Goal: Task Accomplishment & Management: Manage account settings

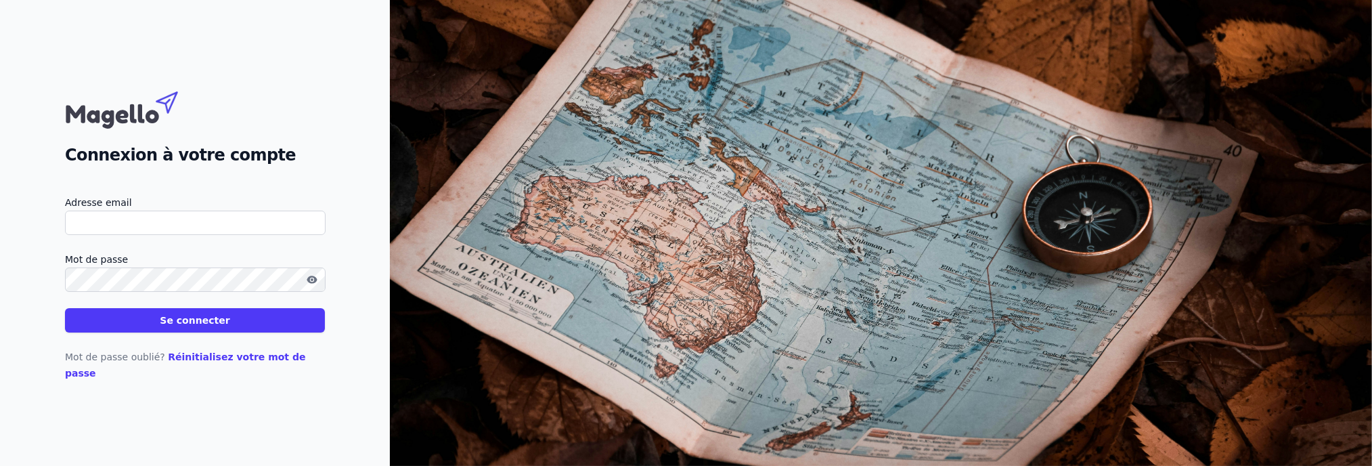
type input "[EMAIL_ADDRESS][DOMAIN_NAME]"
click at [198, 332] on button "Se connecter" at bounding box center [195, 320] width 260 height 24
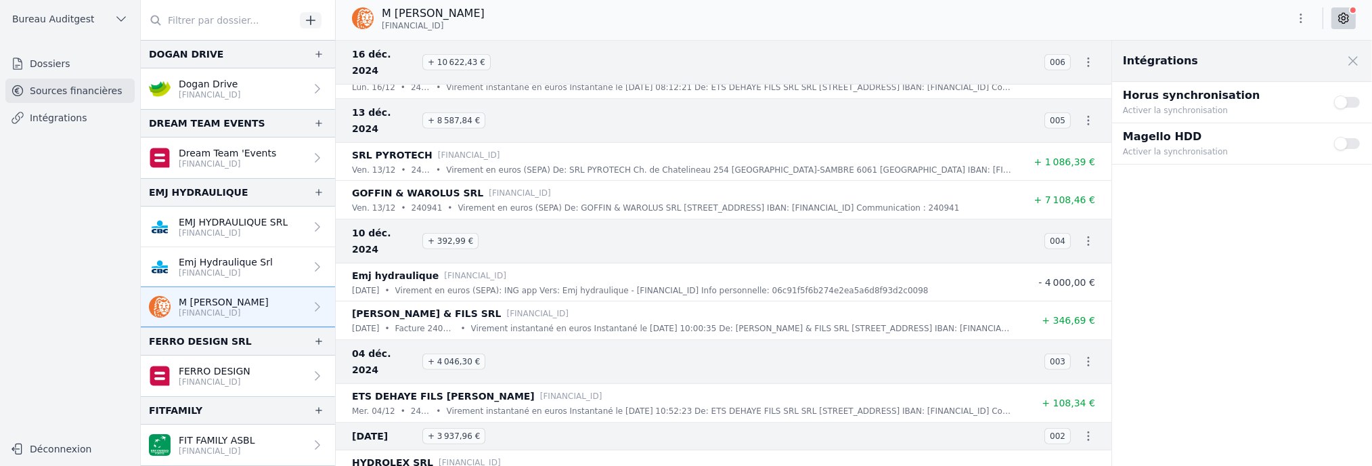
scroll to position [9191, 0]
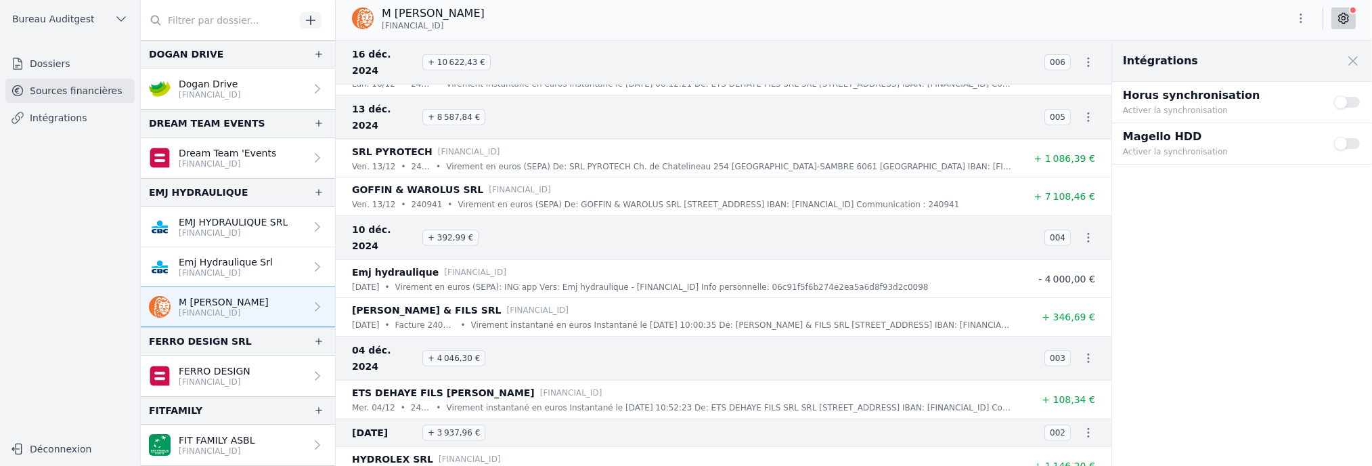
click at [223, 222] on p "EMJ HYDRAULIQUE SRL" at bounding box center [233, 222] width 109 height 14
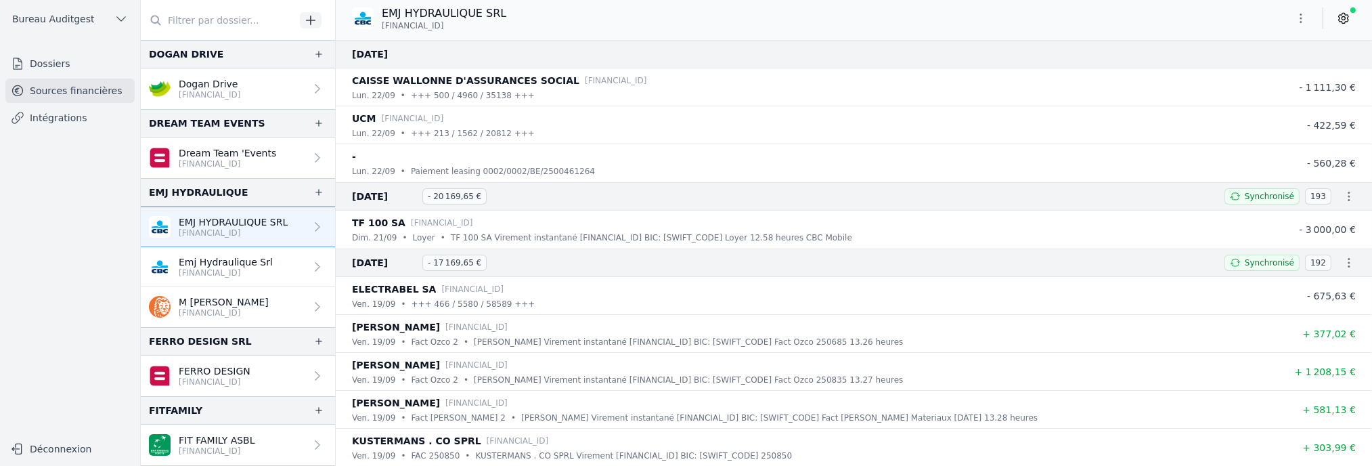
click at [242, 270] on p "[FINANCIAL_ID]" at bounding box center [226, 272] width 94 height 11
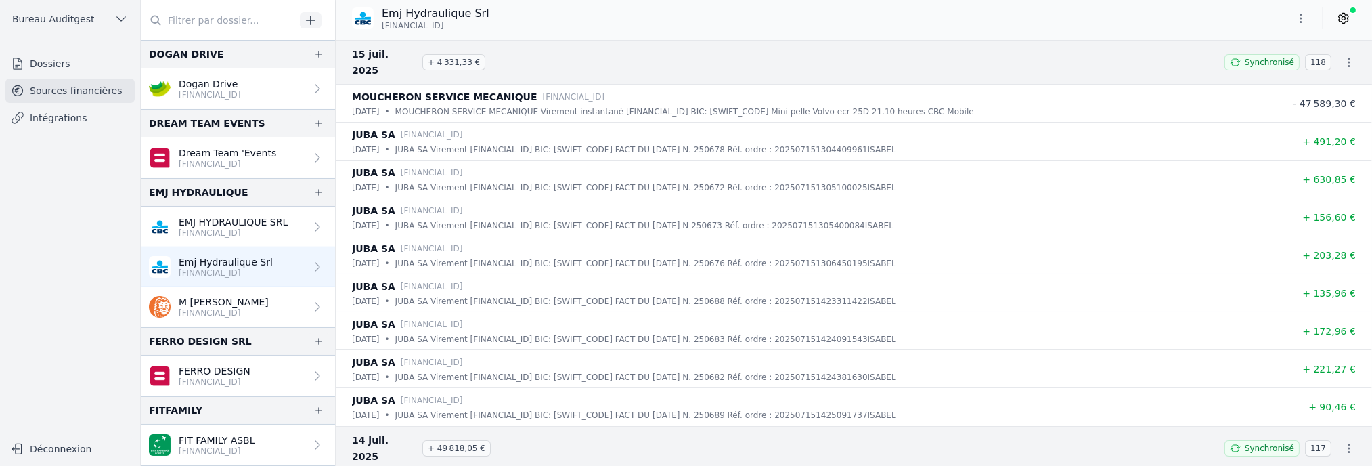
click at [264, 228] on p "[FINANCIAL_ID]" at bounding box center [233, 232] width 109 height 11
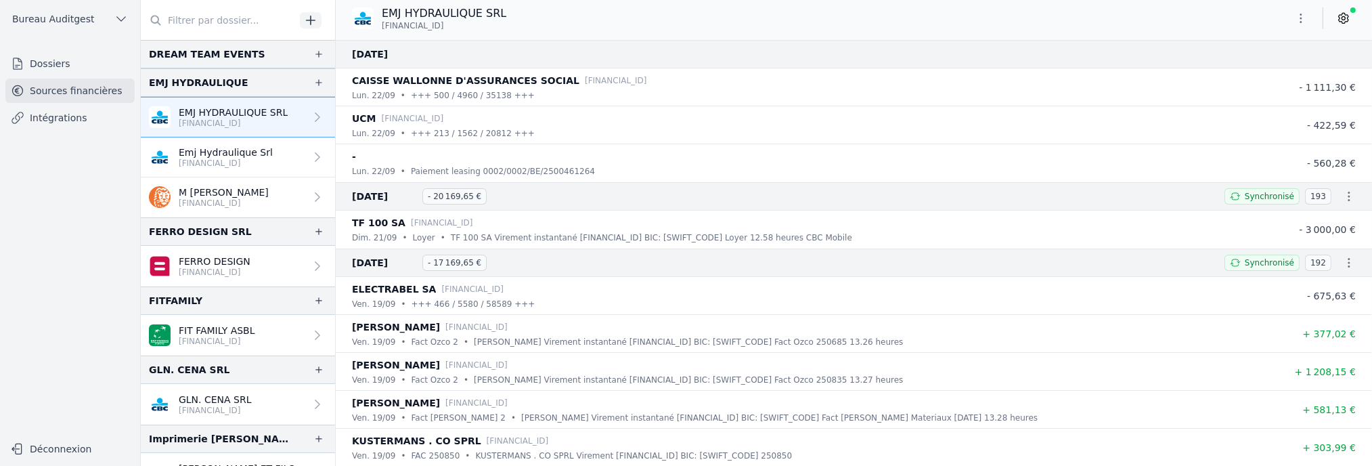
scroll to position [68, 0]
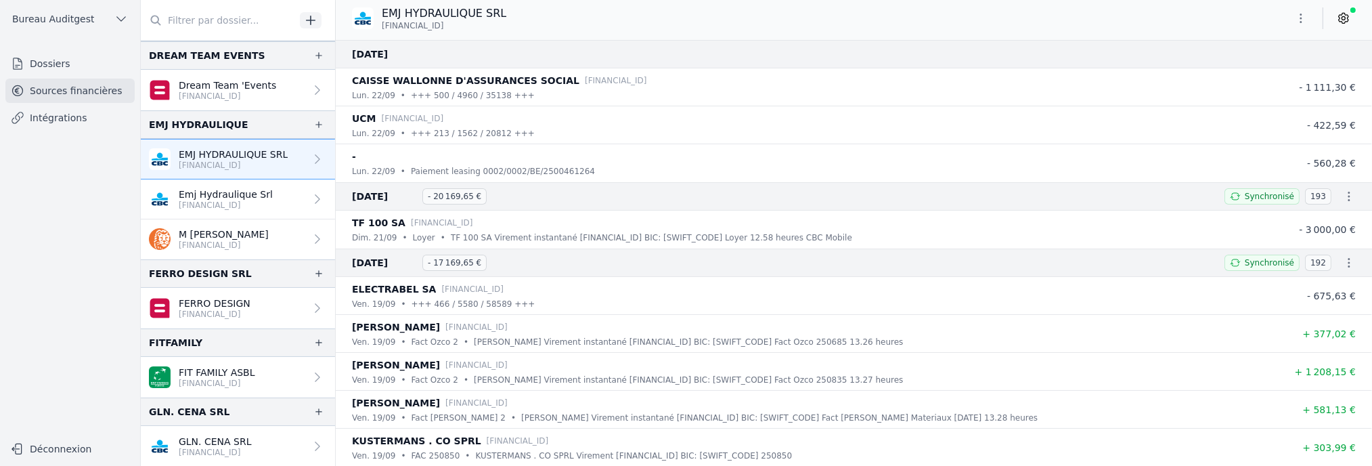
click at [264, 228] on p "M [PERSON_NAME]" at bounding box center [224, 234] width 90 height 14
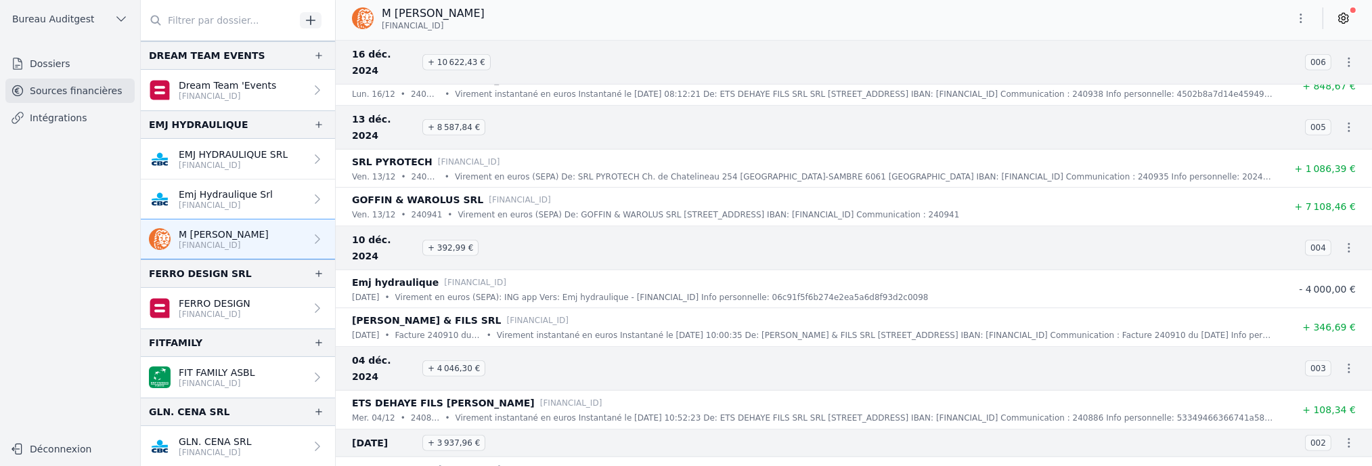
scroll to position [9191, 0]
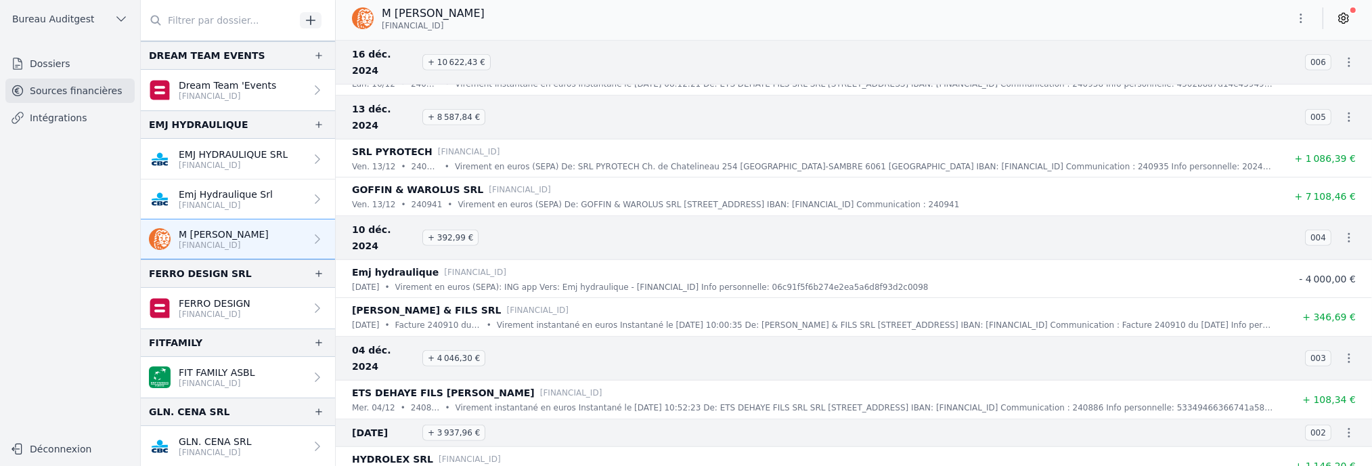
drag, startPoint x: 357, startPoint y: 439, endPoint x: 524, endPoint y: 442, distance: 167.2
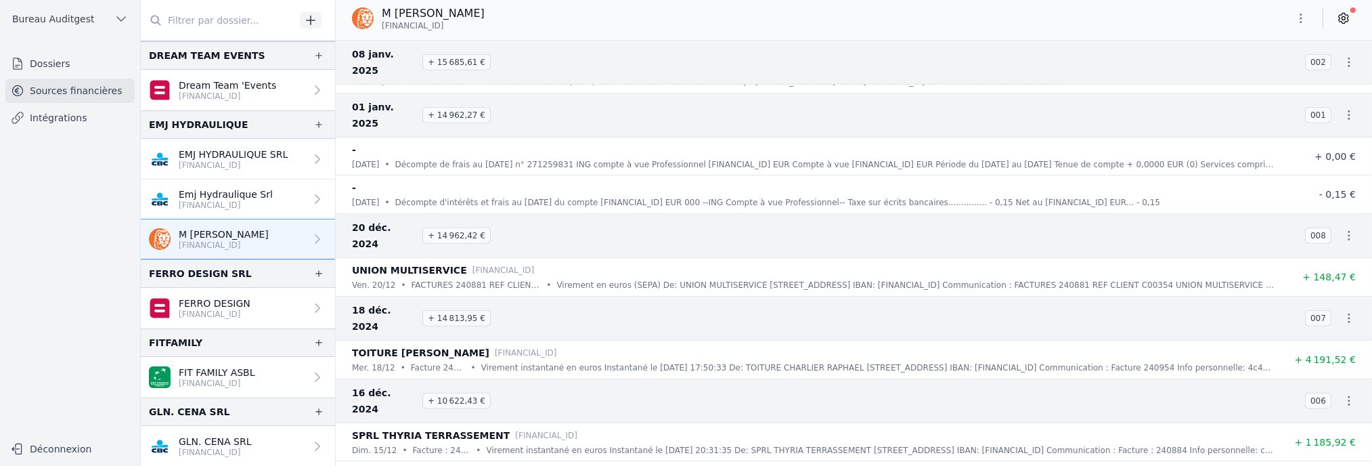
scroll to position [8853, 0]
click at [1348, 19] on icon at bounding box center [1342, 19] width 9 height 10
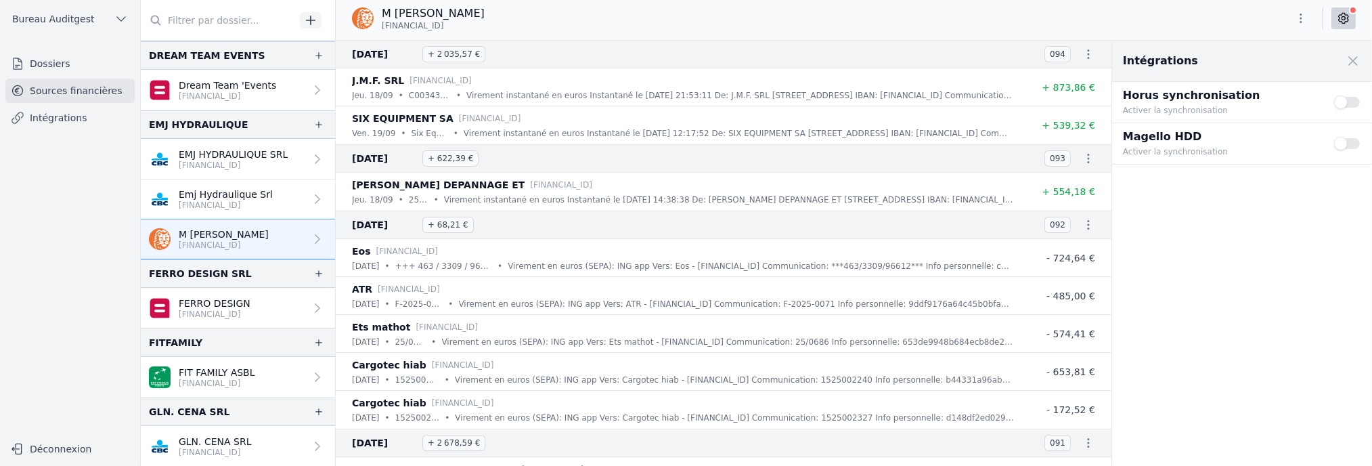
click at [1358, 102] on button "Use setting" at bounding box center [1347, 102] width 27 height 14
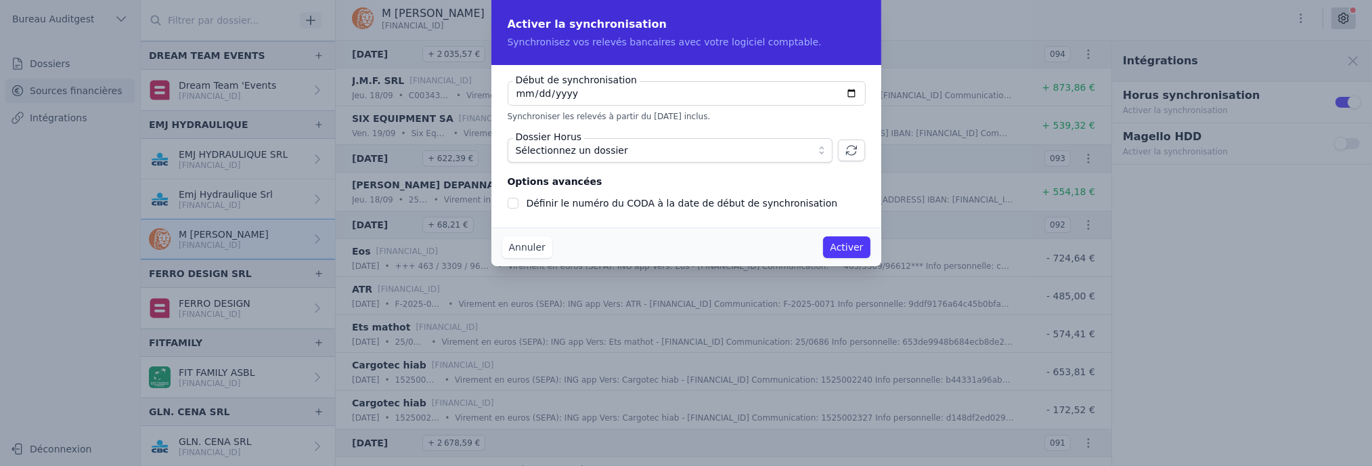
click at [849, 95] on input "[DATE]" at bounding box center [686, 93] width 358 height 24
type input "[DATE]"
checkbox input "false"
click at [850, 93] on input "[DATE]" at bounding box center [686, 93] width 358 height 24
type input "[DATE]"
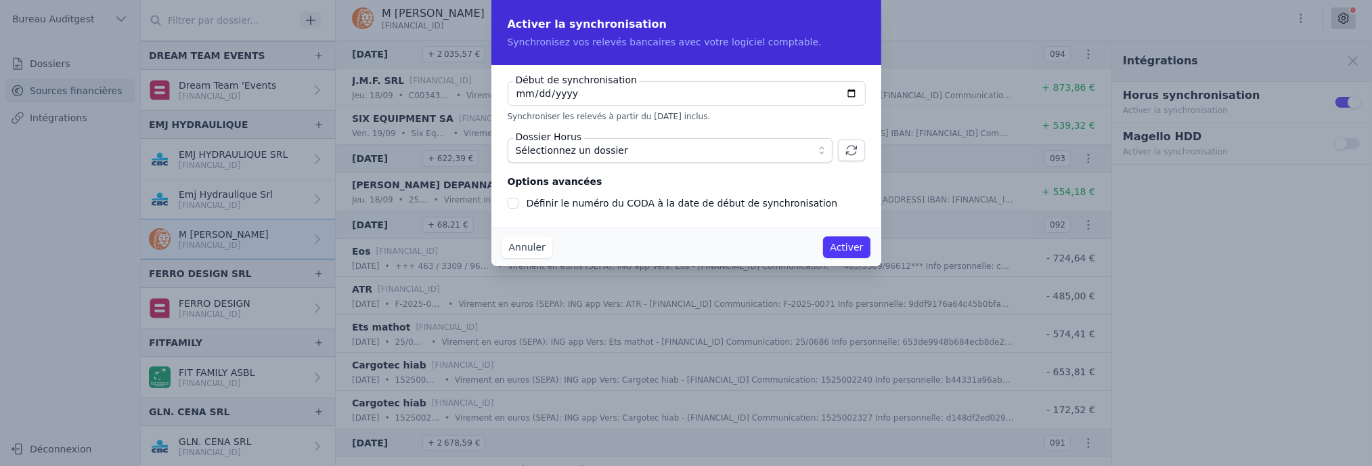
click at [691, 151] on span "Sélectionnez un dossier" at bounding box center [661, 150] width 290 height 16
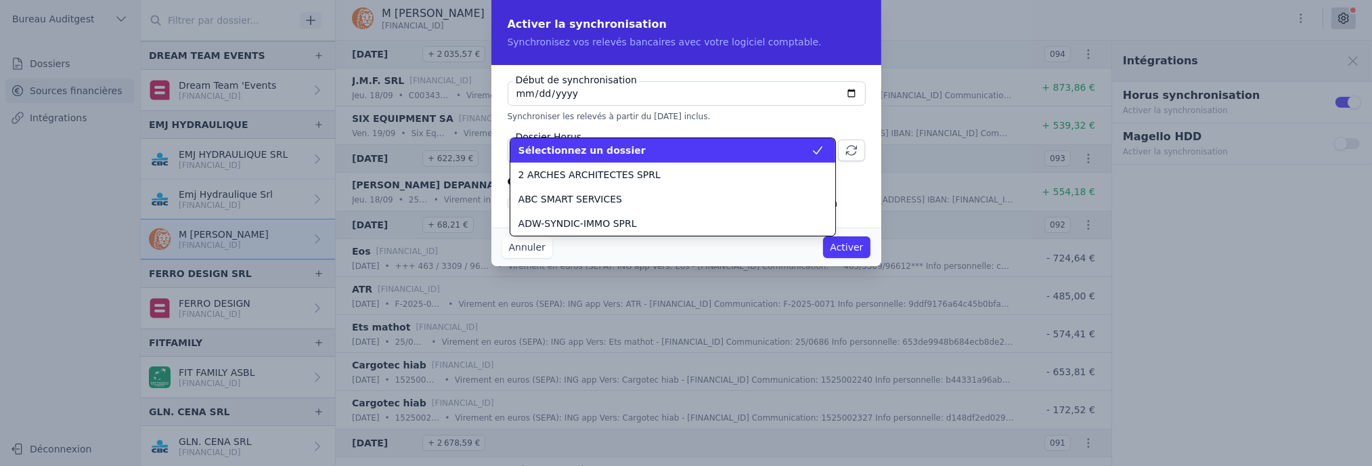
scroll to position [633, 0]
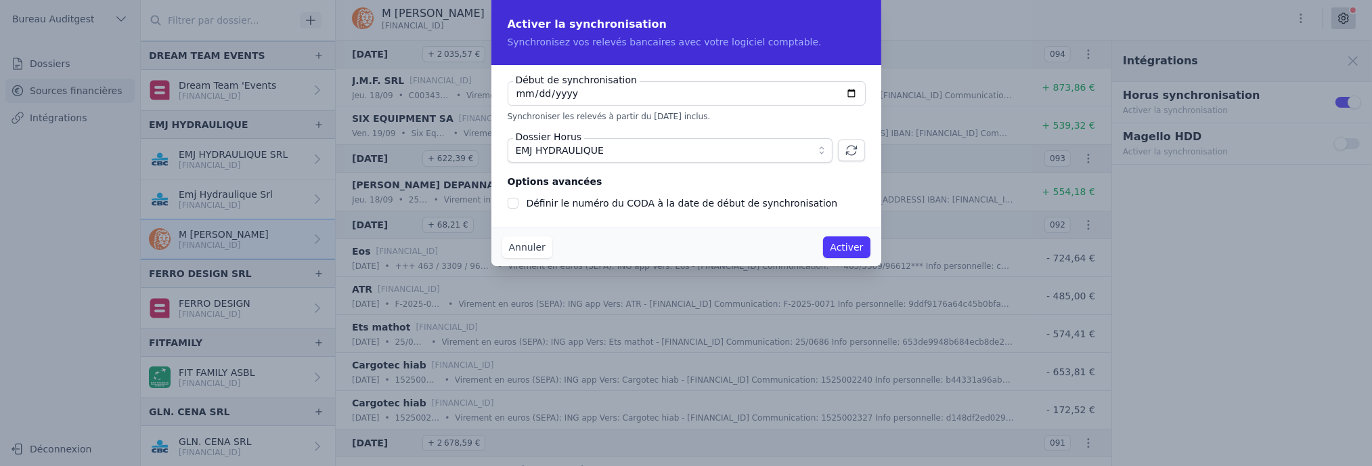
drag, startPoint x: 664, startPoint y: 22, endPoint x: 847, endPoint y: 12, distance: 183.0
click at [847, 12] on div "Activer la synchronisation Synchronisez vos relevés bancaires avec votre logici…" at bounding box center [686, 32] width 390 height 65
click at [537, 246] on button "Annuler" at bounding box center [527, 247] width 50 height 22
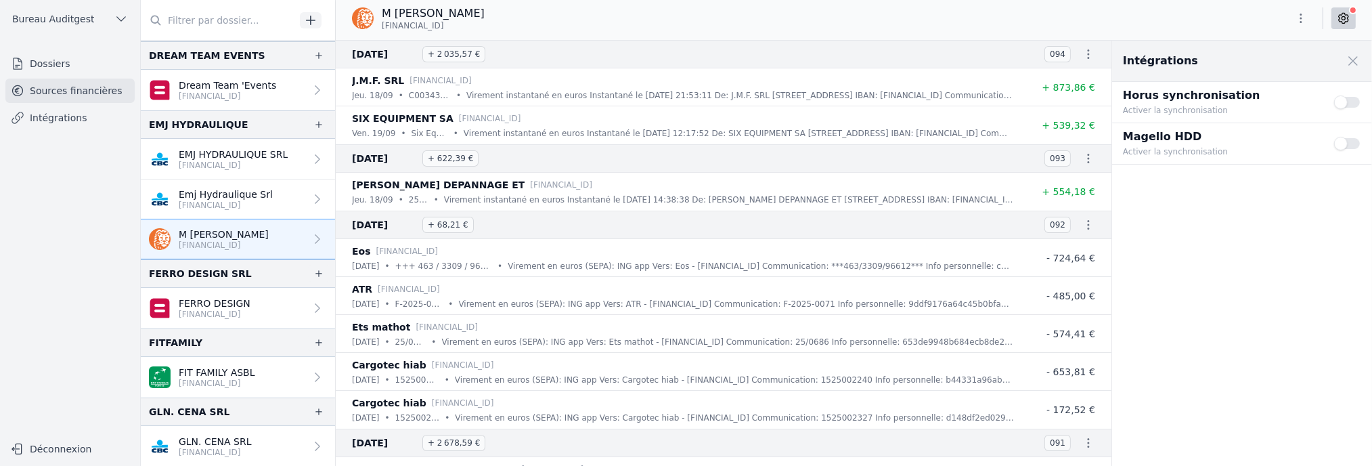
click at [585, 345] on p "Virement en euros (SEPA): ING app Vers: Ets mathot - [FINANCIAL_ID] Communicati…" at bounding box center [727, 342] width 572 height 14
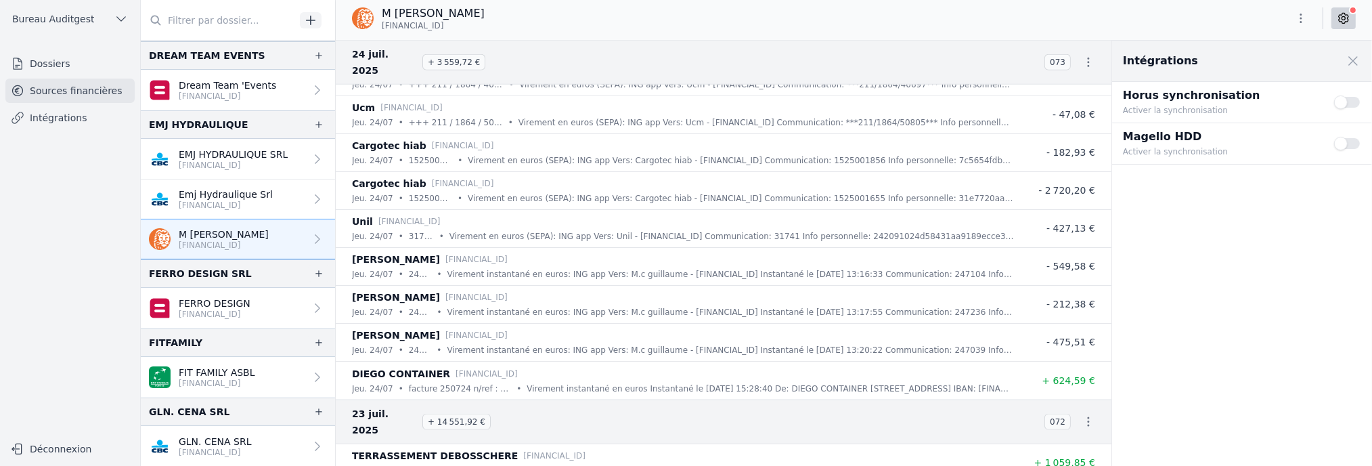
scroll to position [2571, 0]
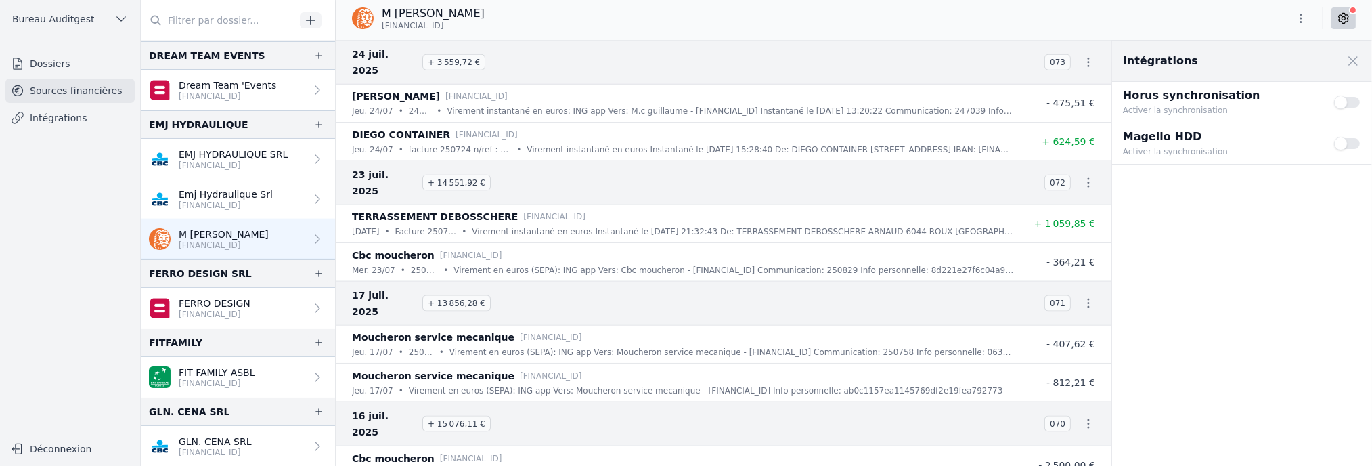
click at [589, 407] on h3 "[DATE] + 15 076,11 €" at bounding box center [690, 423] width 676 height 32
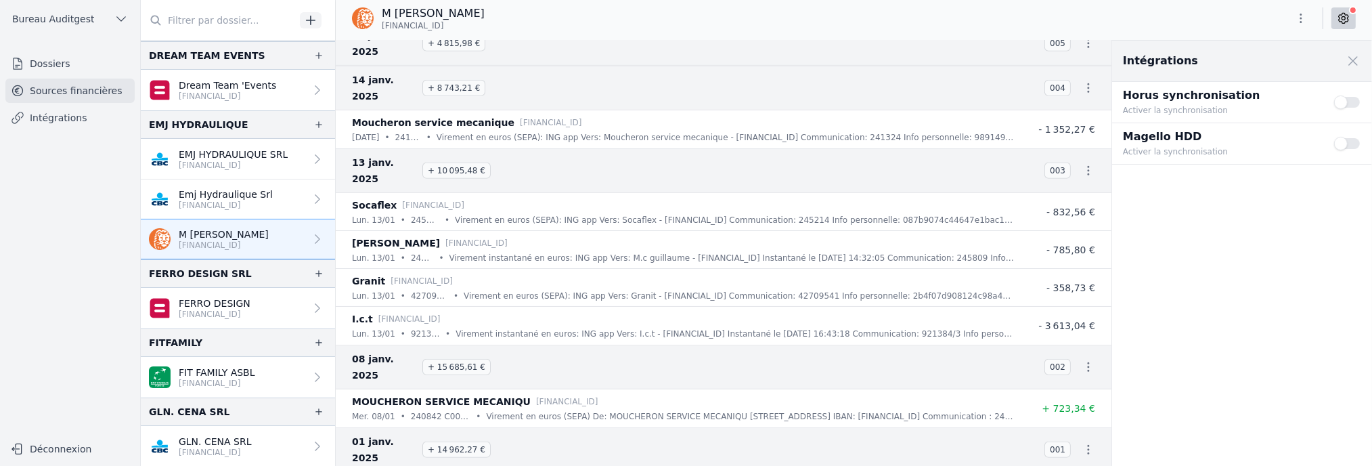
scroll to position [8650, 0]
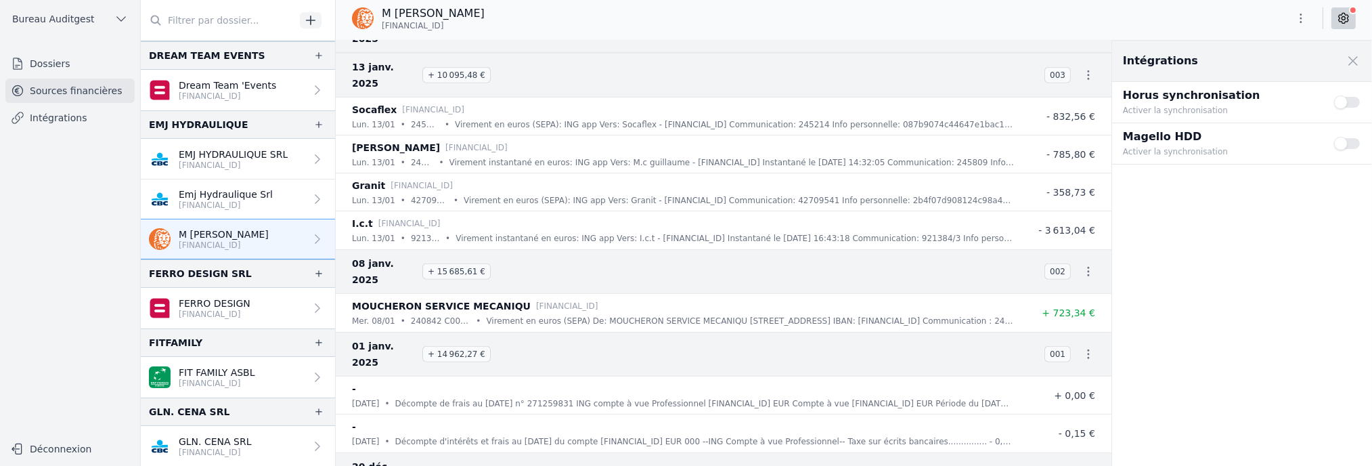
click at [1359, 101] on button "Use setting" at bounding box center [1347, 102] width 27 height 14
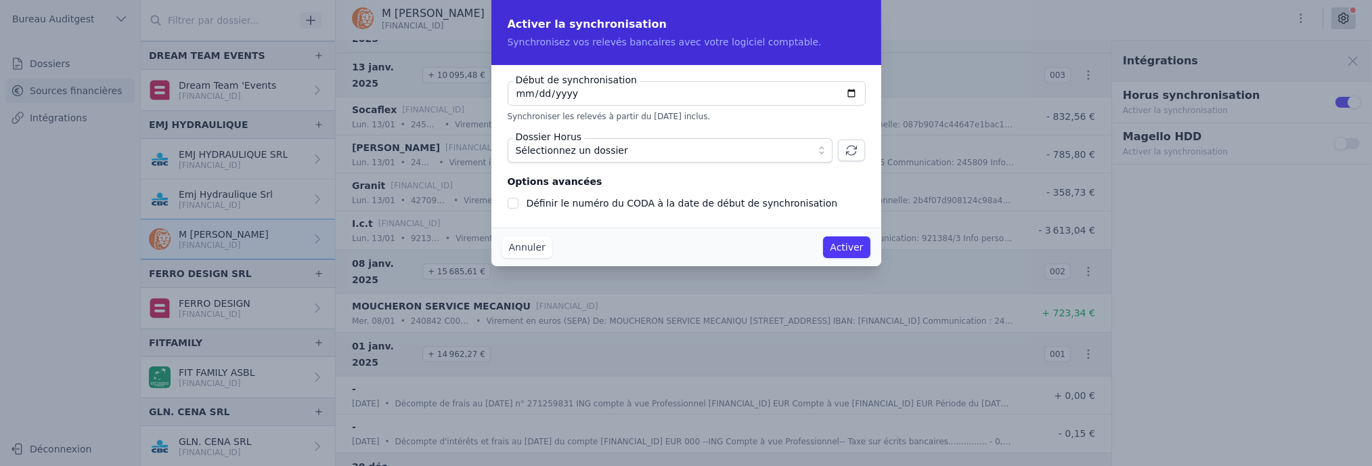
click at [853, 91] on input "[DATE]" at bounding box center [686, 93] width 358 height 24
type input "[DATE]"
checkbox input "false"
type input "[DATE]"
click at [747, 150] on span "Sélectionnez un dossier" at bounding box center [661, 150] width 290 height 16
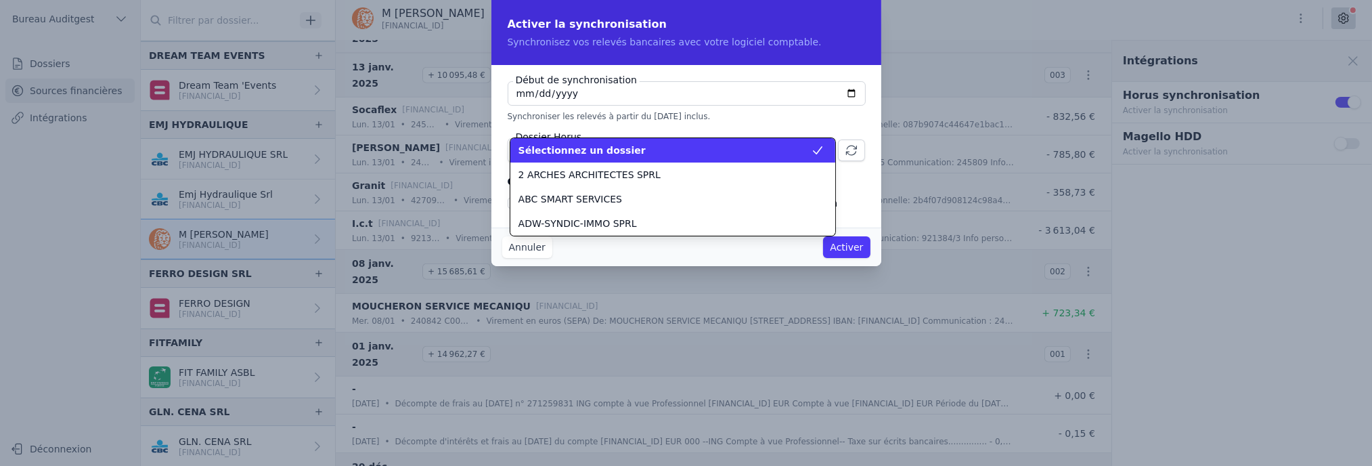
scroll to position [633, 0]
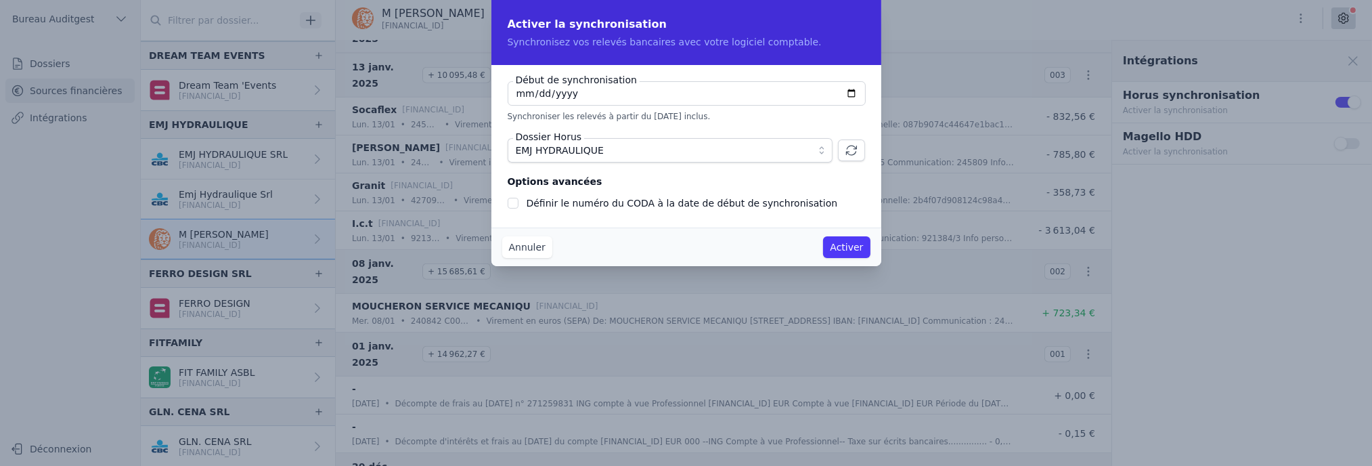
click at [842, 246] on button "Activer" at bounding box center [846, 247] width 47 height 22
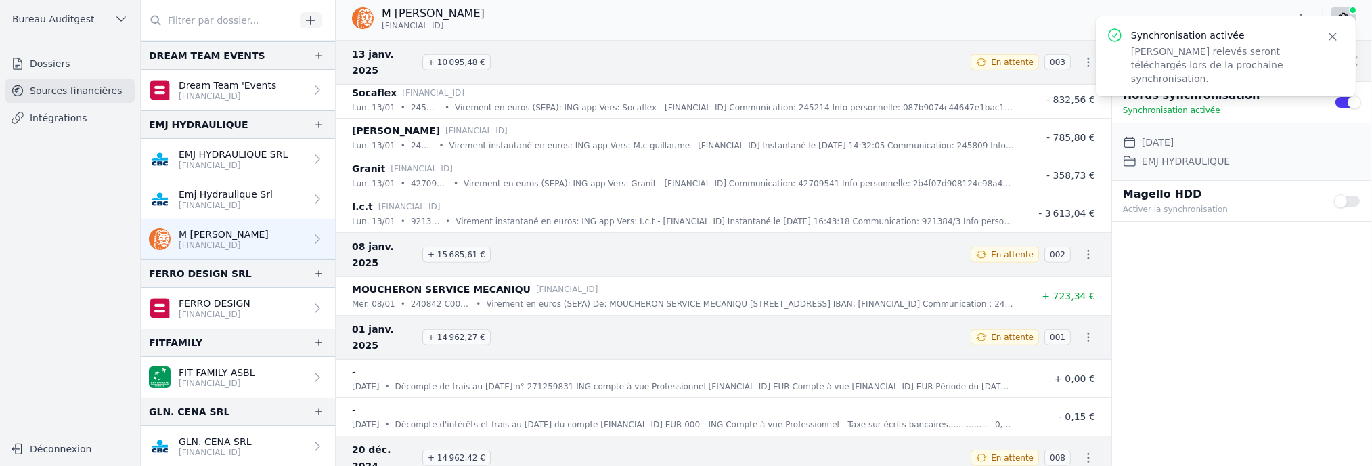
click at [1334, 37] on icon "button" at bounding box center [1332, 36] width 7 height 7
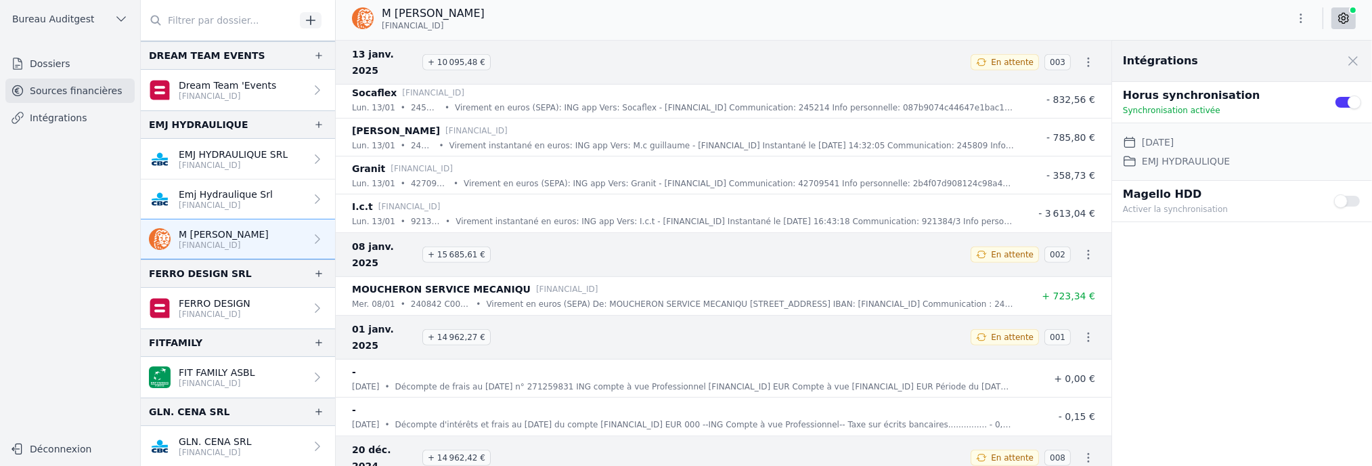
click at [1342, 20] on icon at bounding box center [1343, 19] width 14 height 14
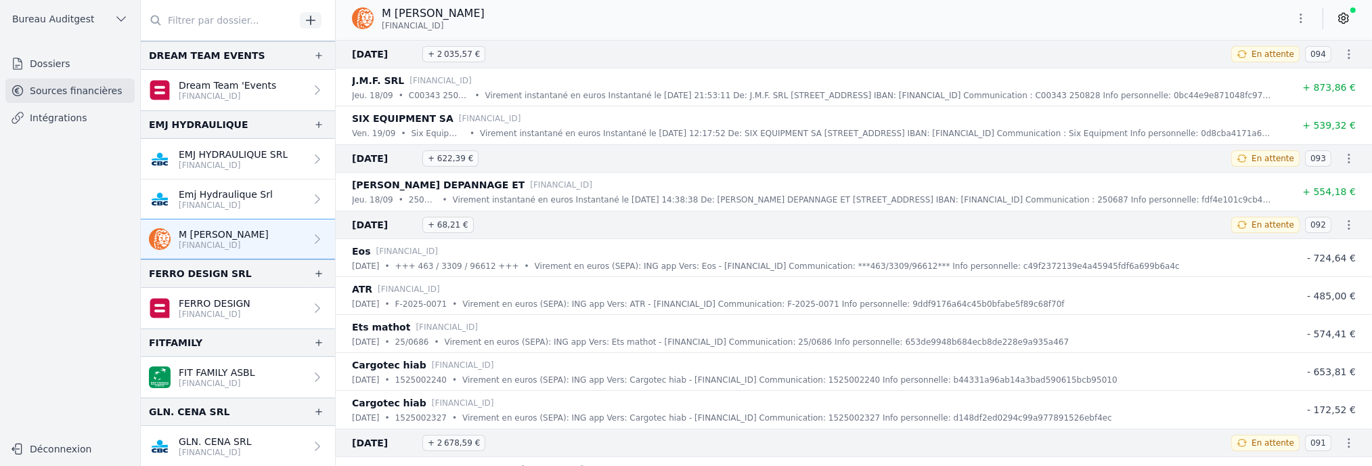
click at [1342, 20] on icon at bounding box center [1343, 19] width 14 height 14
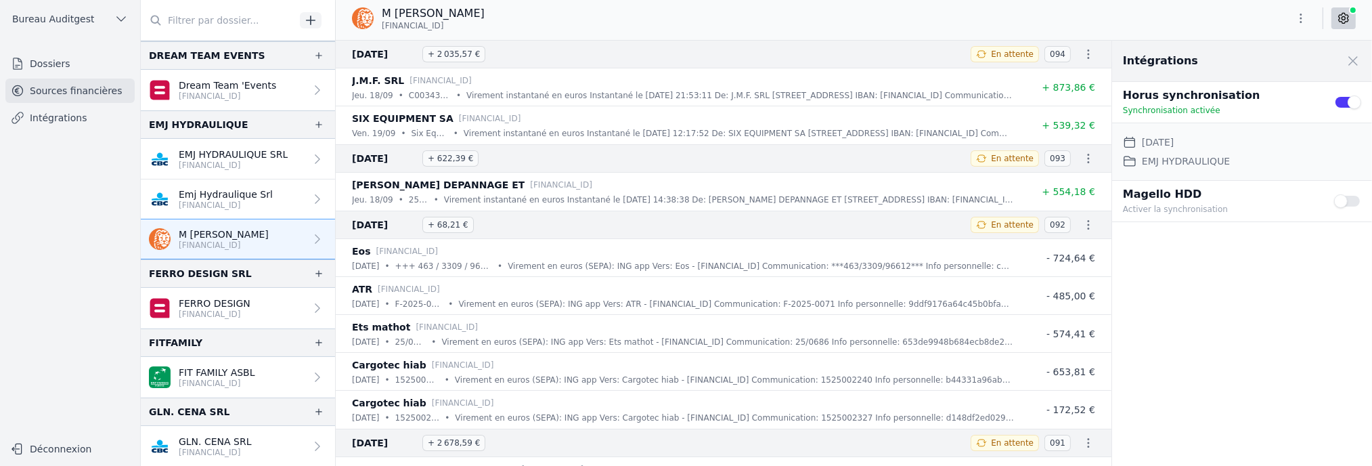
click at [1304, 19] on icon "button" at bounding box center [1301, 19] width 14 height 14
click at [1134, 18] on div at bounding box center [686, 233] width 1372 height 466
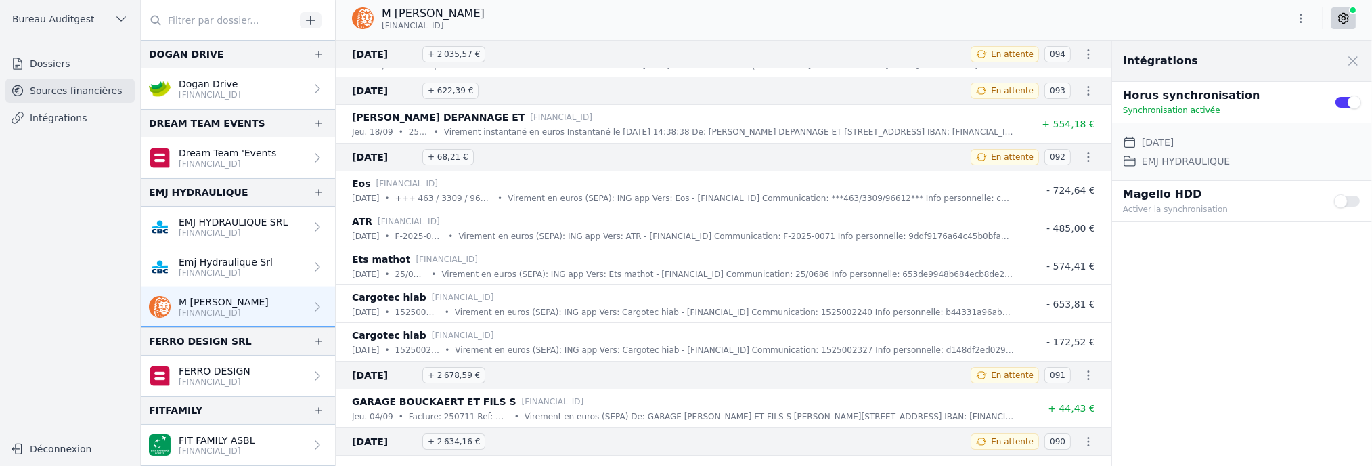
click at [206, 219] on p "EMJ HYDRAULIQUE SRL" at bounding box center [233, 222] width 109 height 14
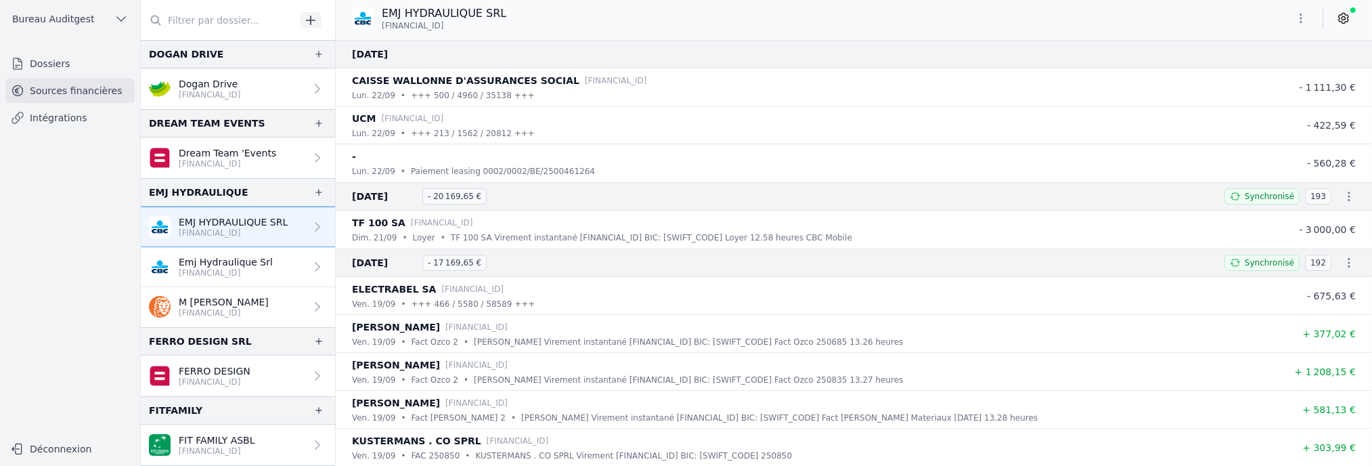
click at [239, 270] on p "[FINANCIAL_ID]" at bounding box center [226, 272] width 94 height 11
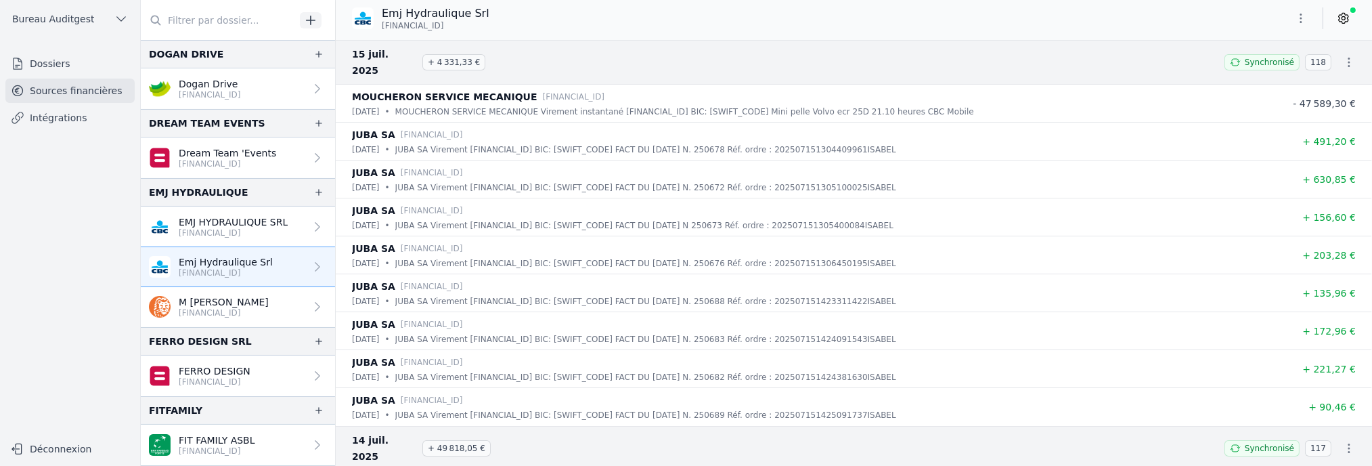
click at [267, 227] on p "[FINANCIAL_ID]" at bounding box center [233, 232] width 109 height 11
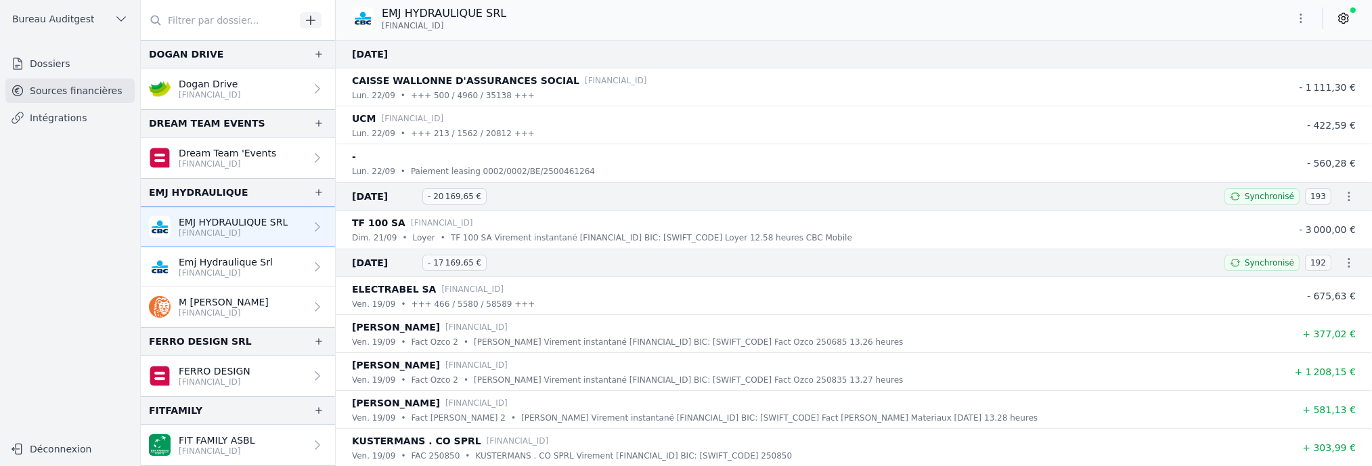
click at [252, 307] on p "[FINANCIAL_ID]" at bounding box center [224, 312] width 90 height 11
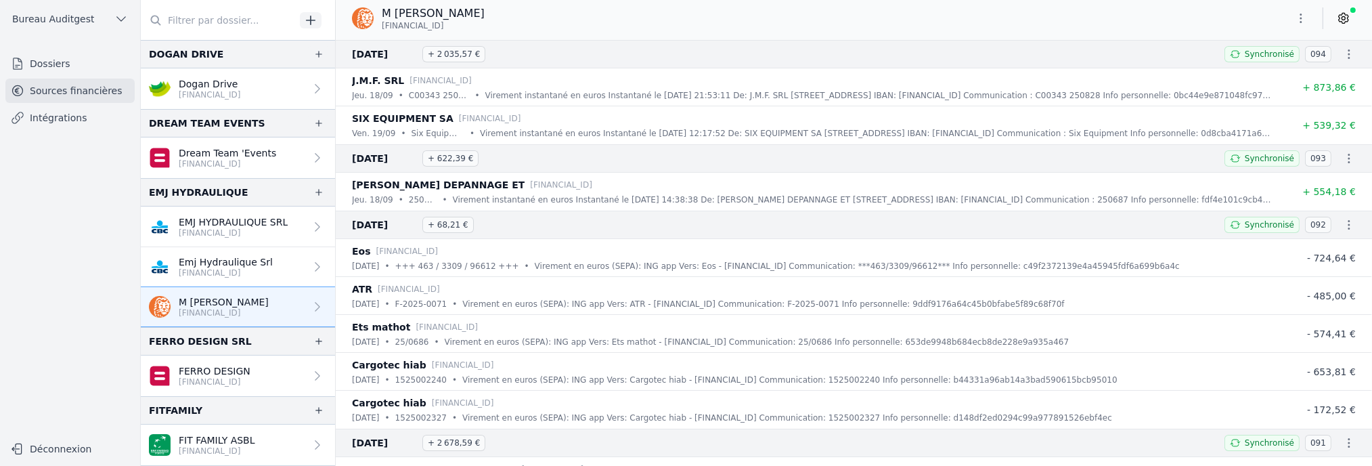
click at [296, 89] on link "Dogan Drive [FINANCIAL_ID]" at bounding box center [238, 88] width 194 height 41
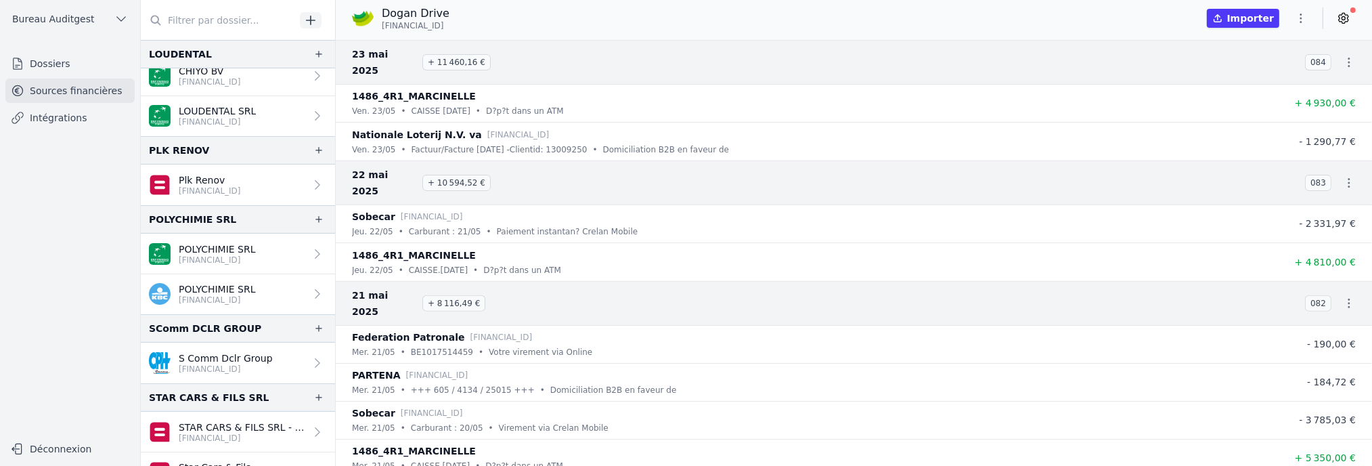
scroll to position [608, 0]
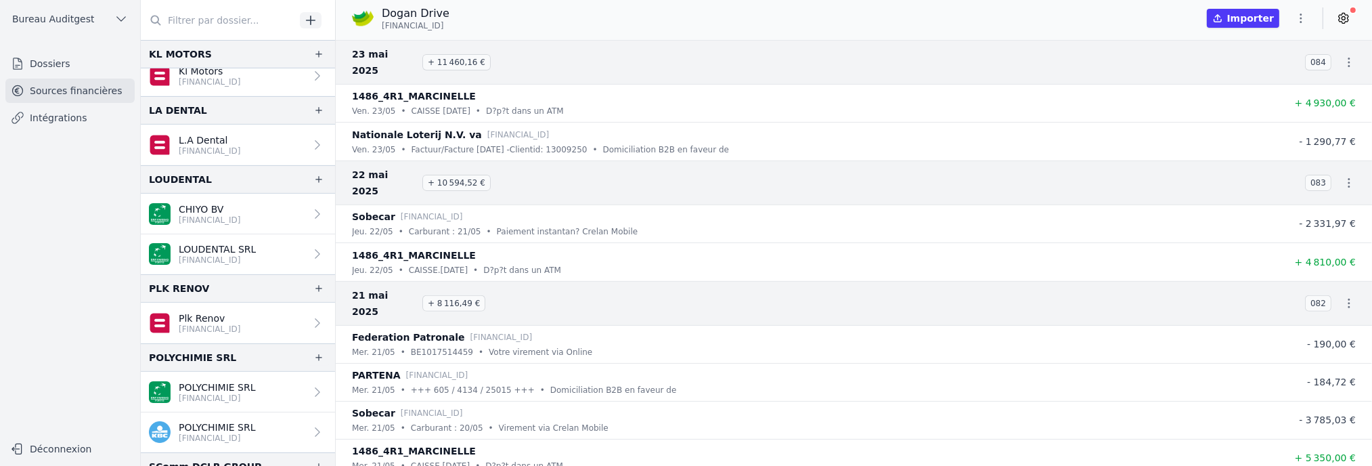
click at [225, 215] on p "[FINANCIAL_ID]" at bounding box center [210, 220] width 62 height 11
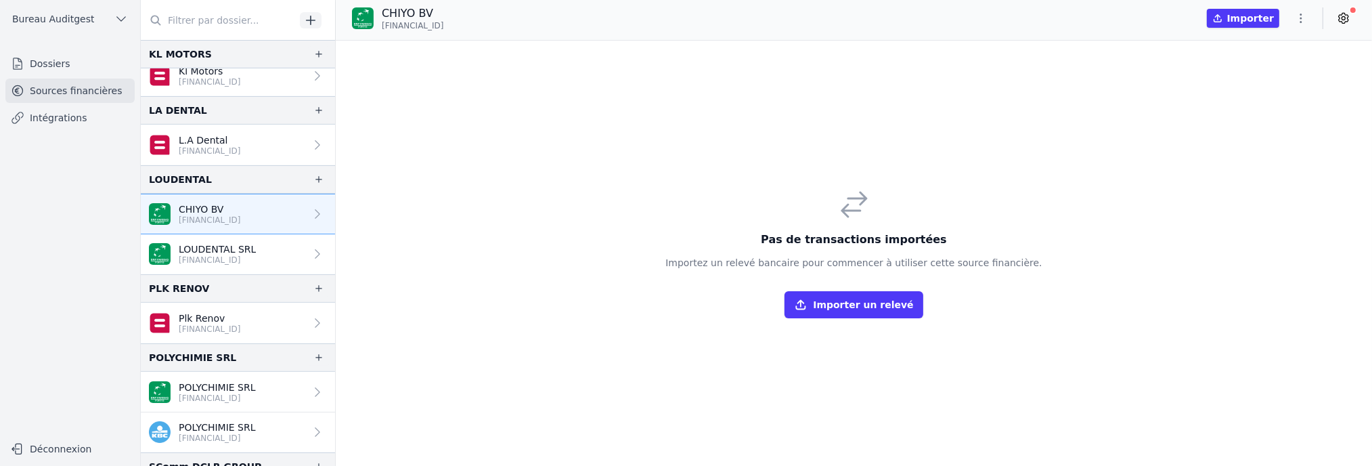
click at [230, 255] on p "[FINANCIAL_ID]" at bounding box center [217, 259] width 77 height 11
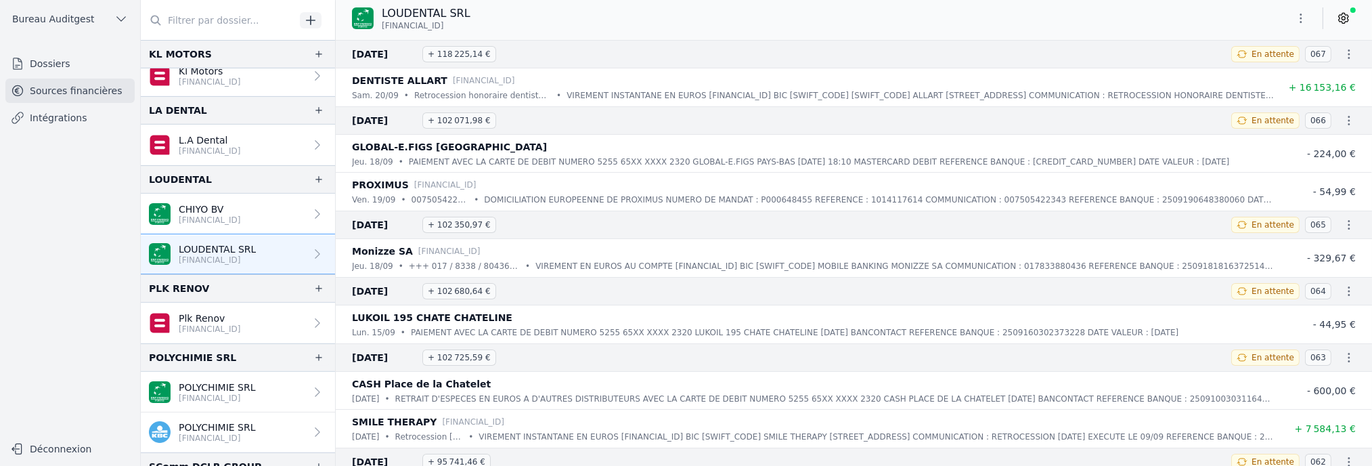
click at [241, 215] on p "[FINANCIAL_ID]" at bounding box center [210, 220] width 62 height 11
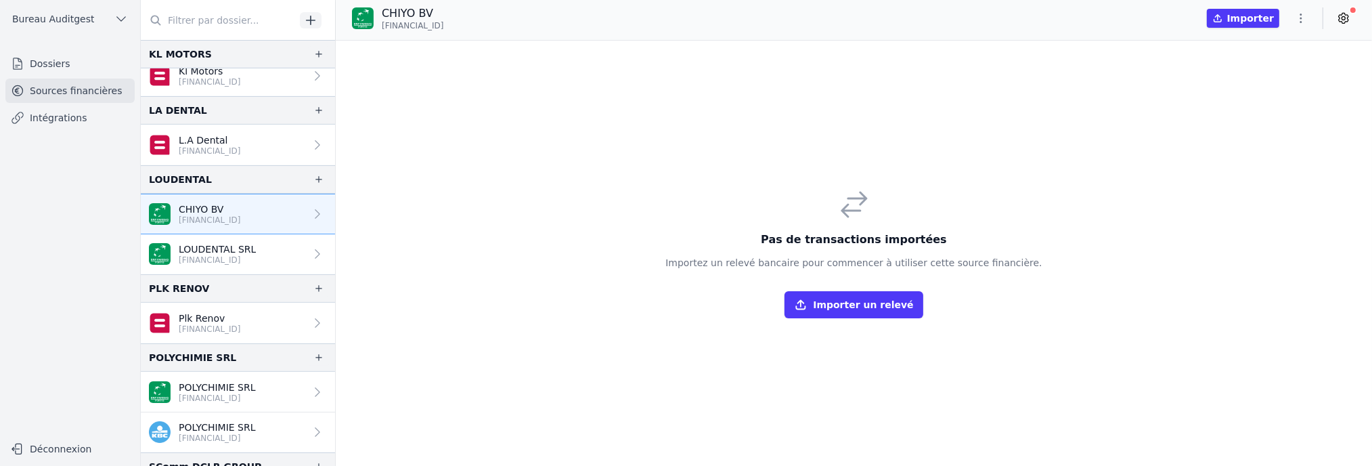
click at [268, 322] on link "Plk Renov [FINANCIAL_ID]" at bounding box center [238, 322] width 194 height 41
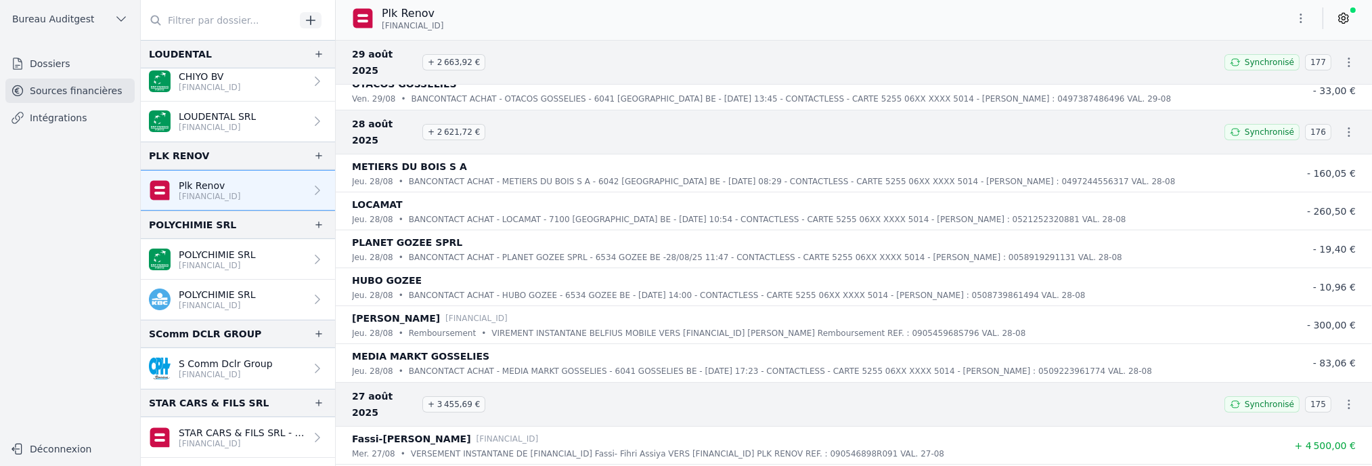
scroll to position [744, 0]
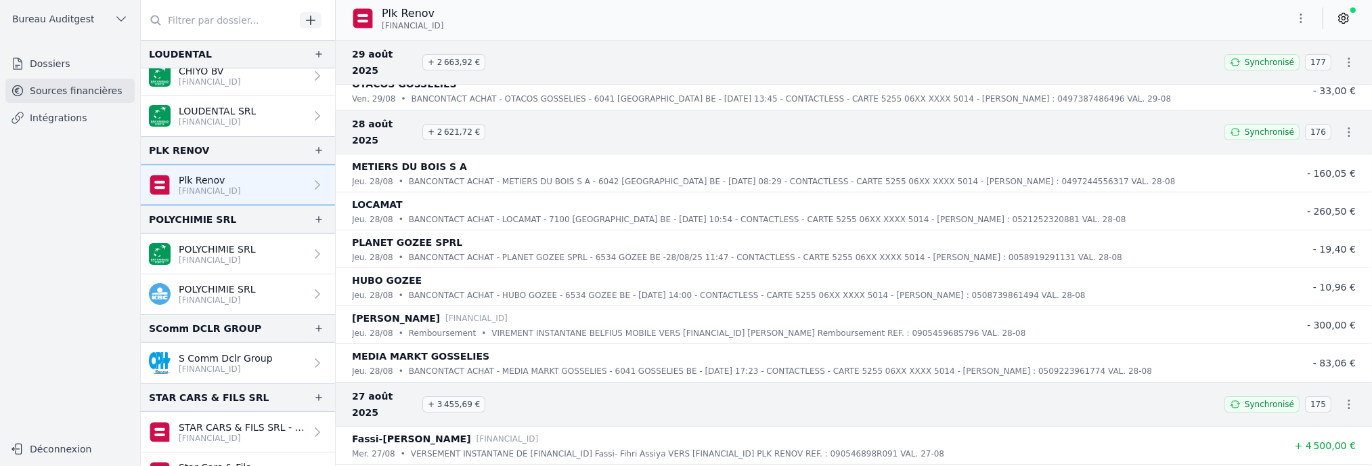
click at [233, 254] on p "[FINANCIAL_ID]" at bounding box center [217, 259] width 77 height 11
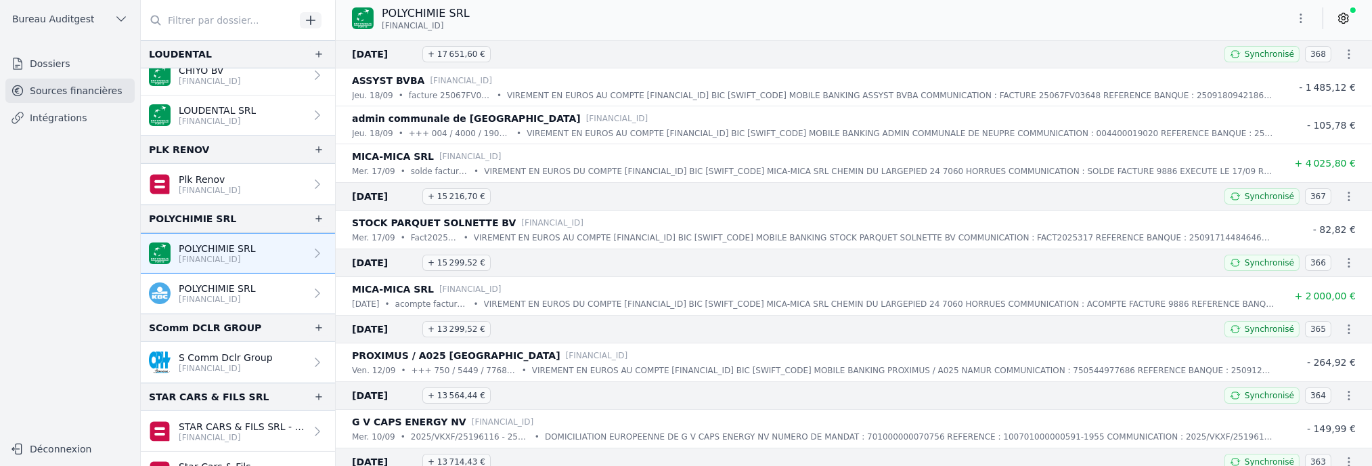
click at [252, 116] on p "[FINANCIAL_ID]" at bounding box center [217, 121] width 77 height 11
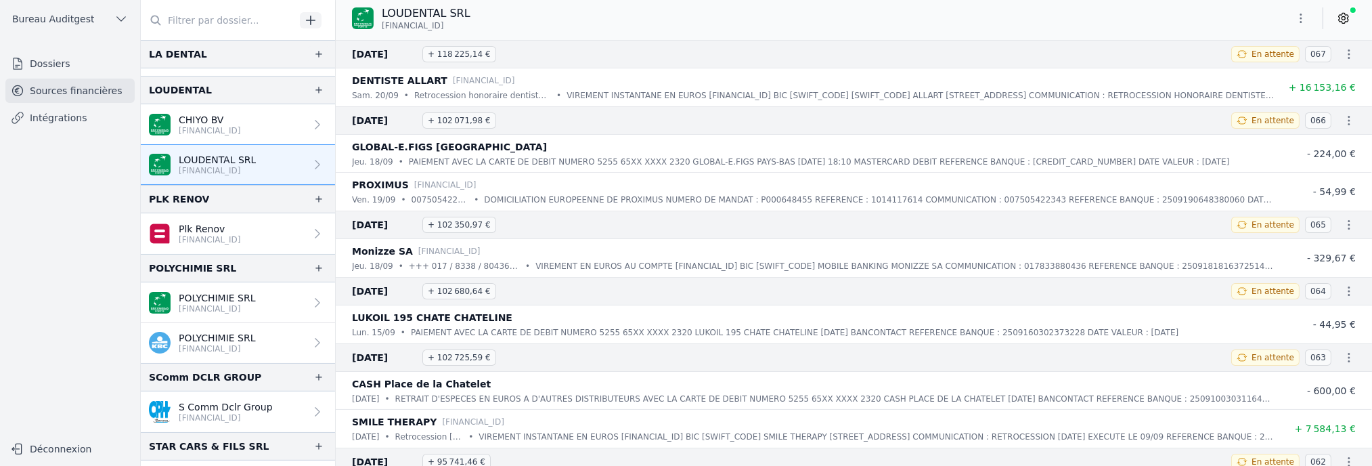
scroll to position [677, 0]
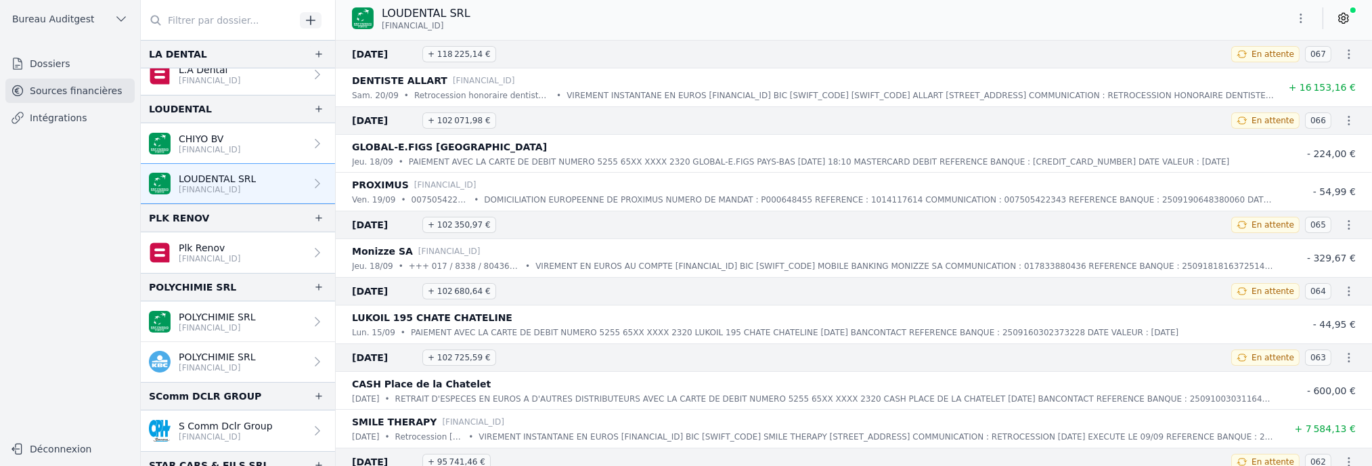
click at [241, 146] on p "[FINANCIAL_ID]" at bounding box center [210, 149] width 62 height 11
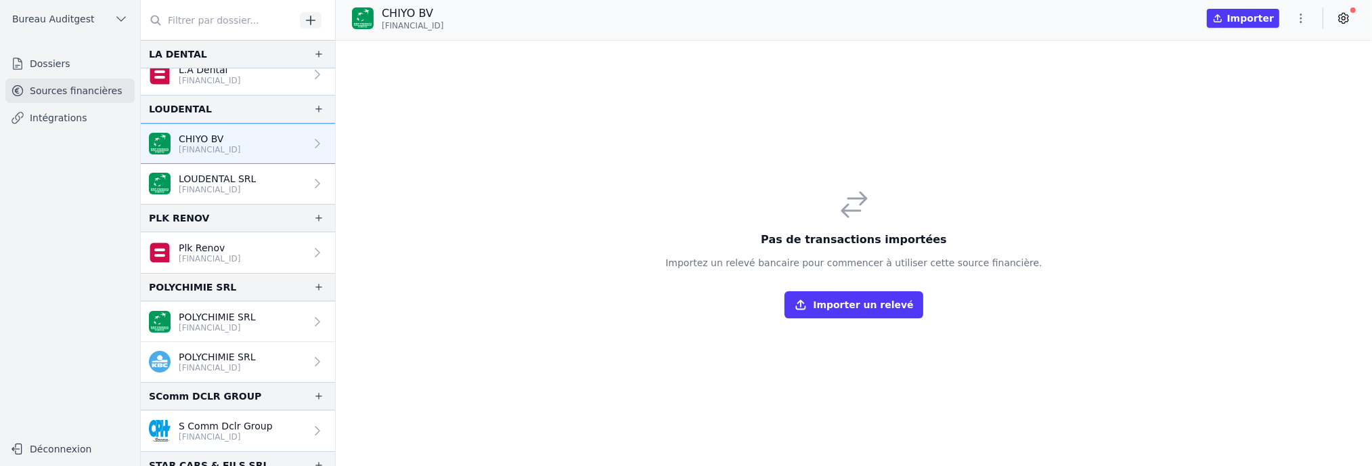
click at [1345, 18] on icon at bounding box center [1343, 19] width 14 height 14
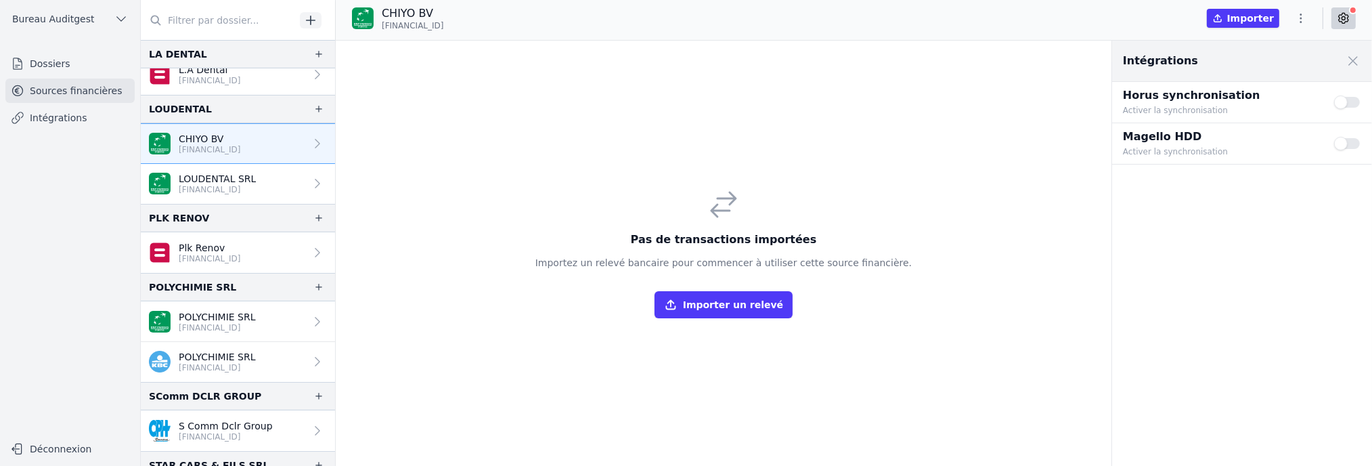
click at [27, 120] on link "Intégrations" at bounding box center [69, 118] width 129 height 24
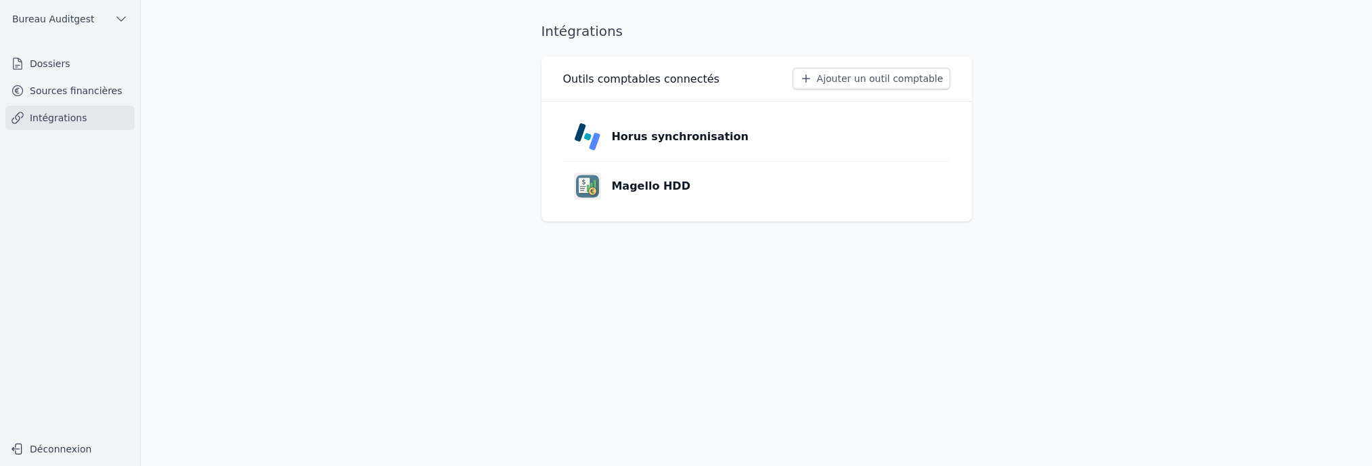
click at [49, 87] on link "Sources financières" at bounding box center [69, 90] width 129 height 24
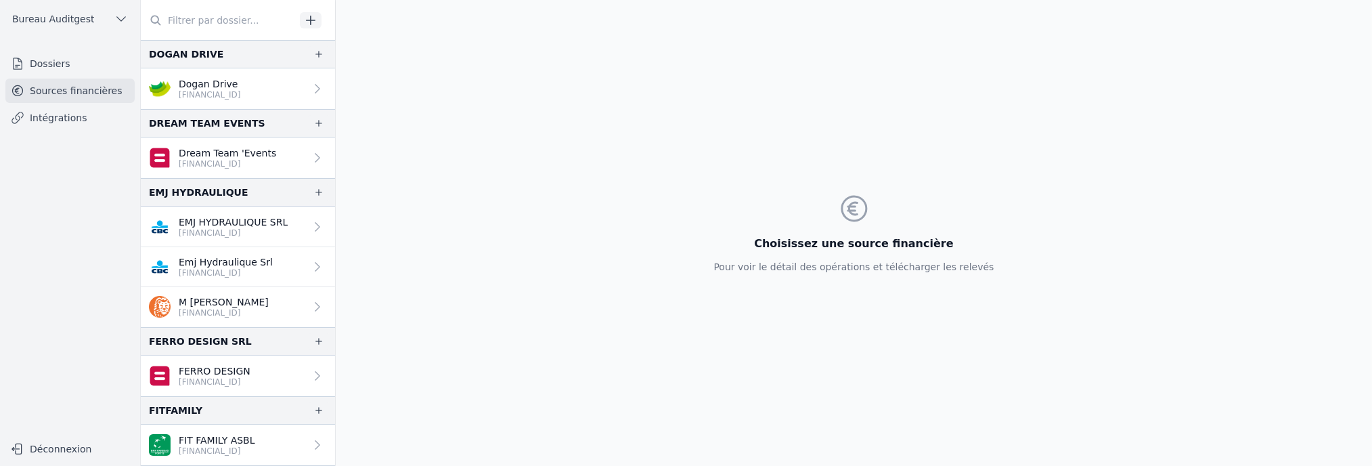
click at [244, 311] on p "[FINANCIAL_ID]" at bounding box center [224, 312] width 90 height 11
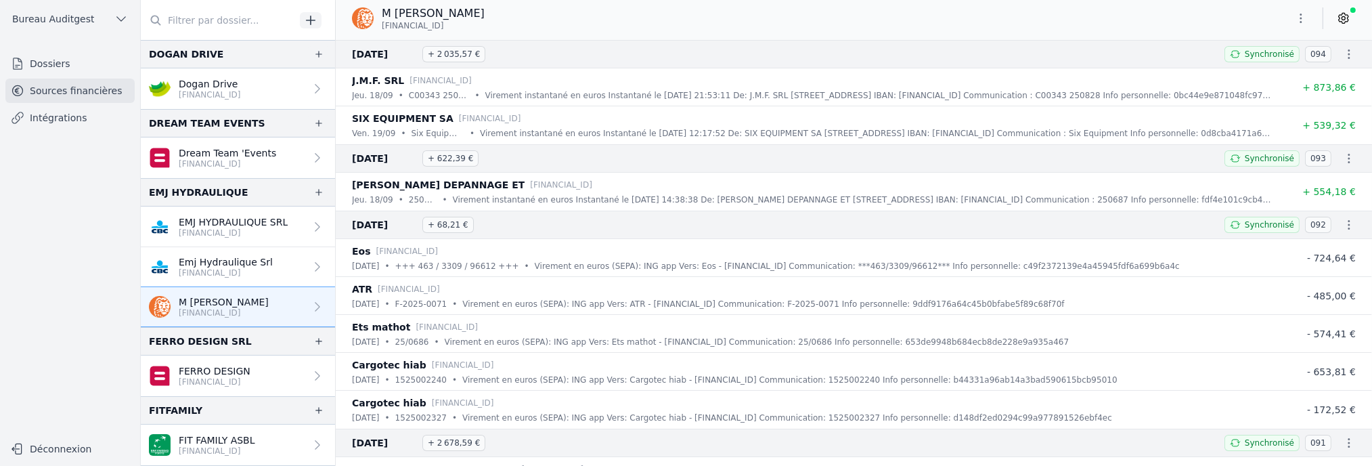
click at [1299, 22] on icon "button" at bounding box center [1301, 19] width 14 height 14
click at [1261, 76] on button "Exporter" at bounding box center [1267, 72] width 97 height 25
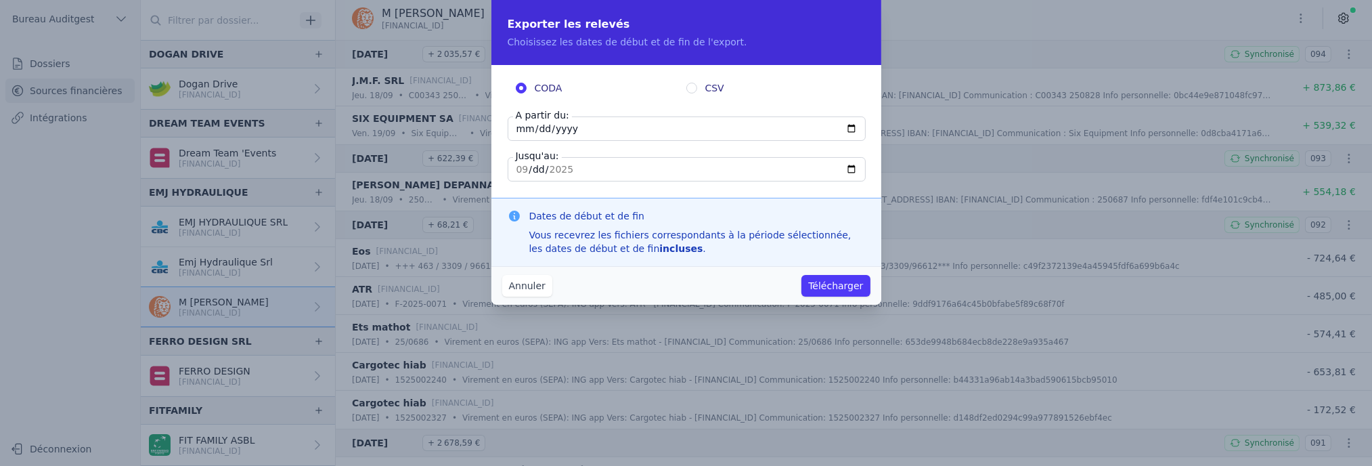
click at [538, 293] on button "Annuler" at bounding box center [527, 286] width 50 height 22
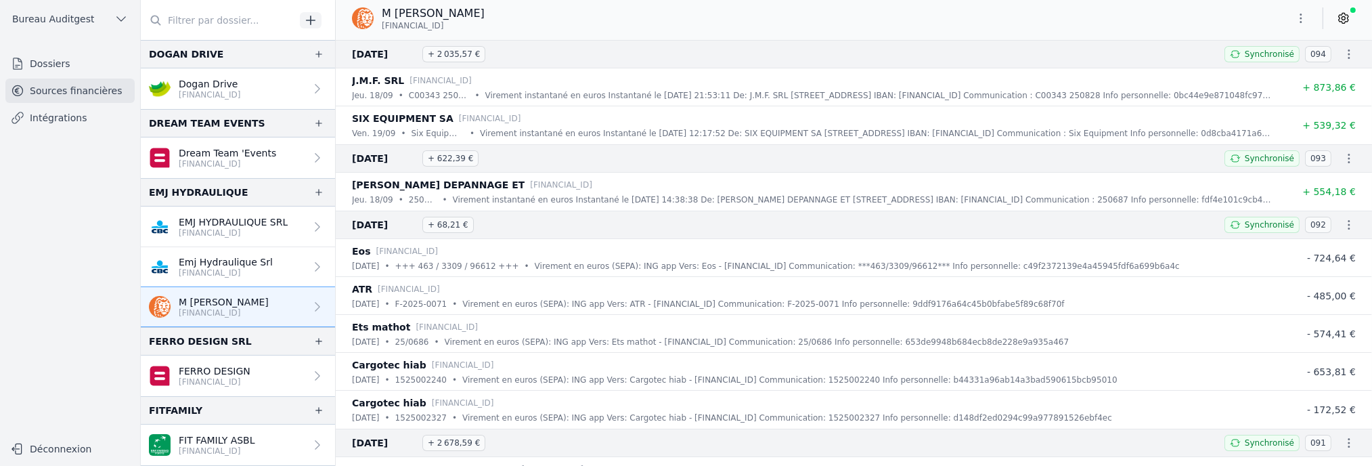
click at [1342, 18] on icon at bounding box center [1343, 18] width 3 height 3
